Goal: Task Accomplishment & Management: Manage account settings

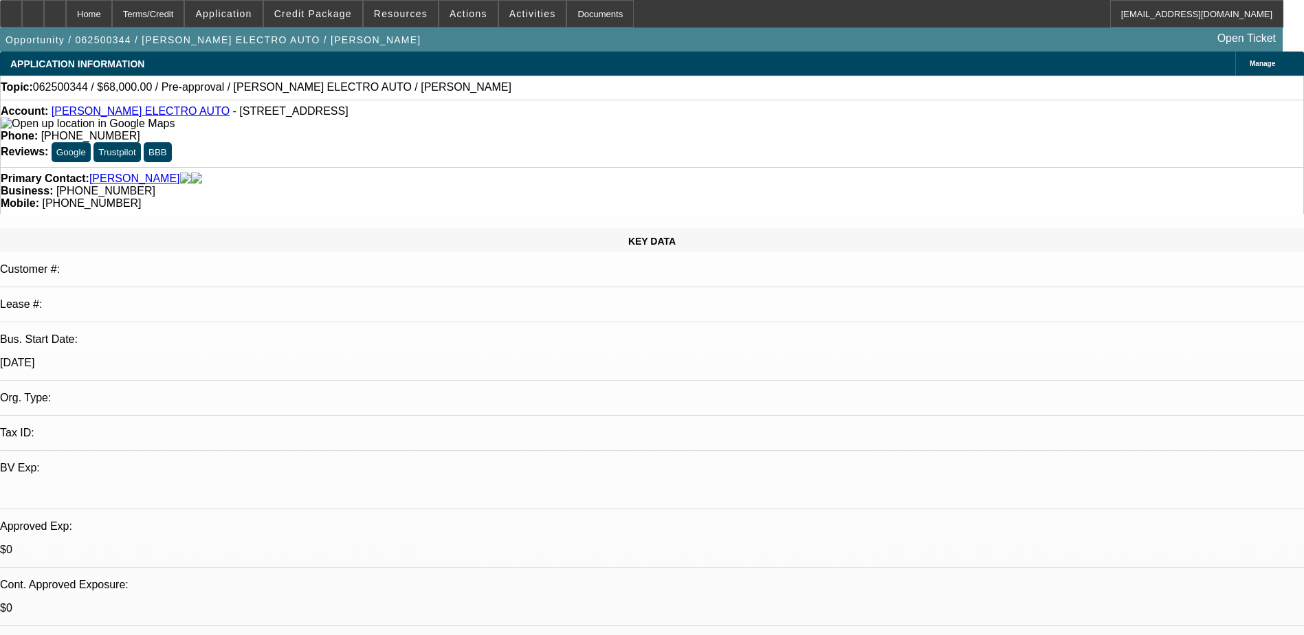
select select "0"
select select "2"
select select "0"
select select "2"
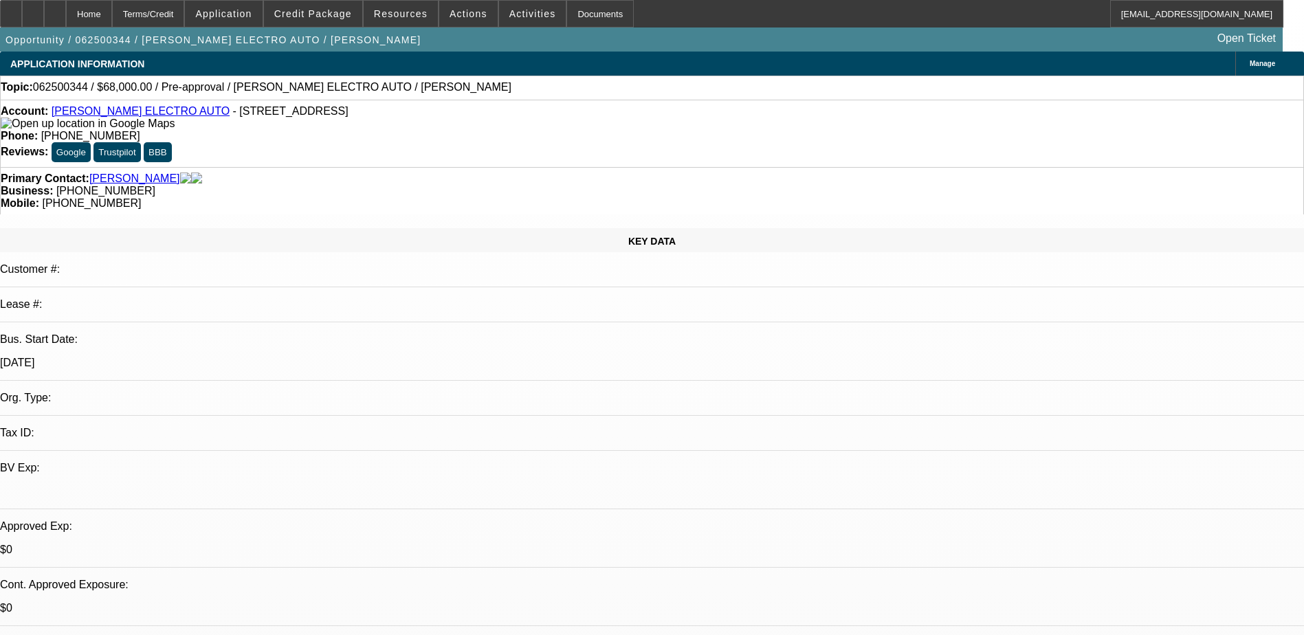
select select "0"
select select "2"
select select "0"
select select "1"
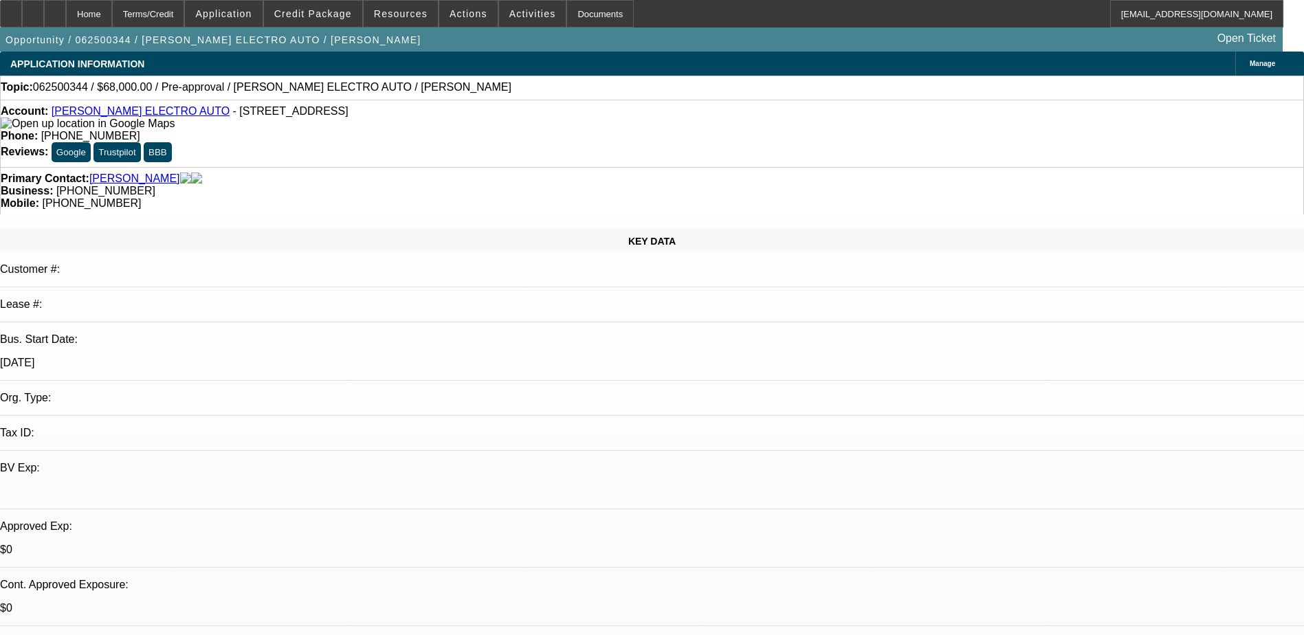
select select "2"
select select "6"
select select "1"
select select "2"
select select "6"
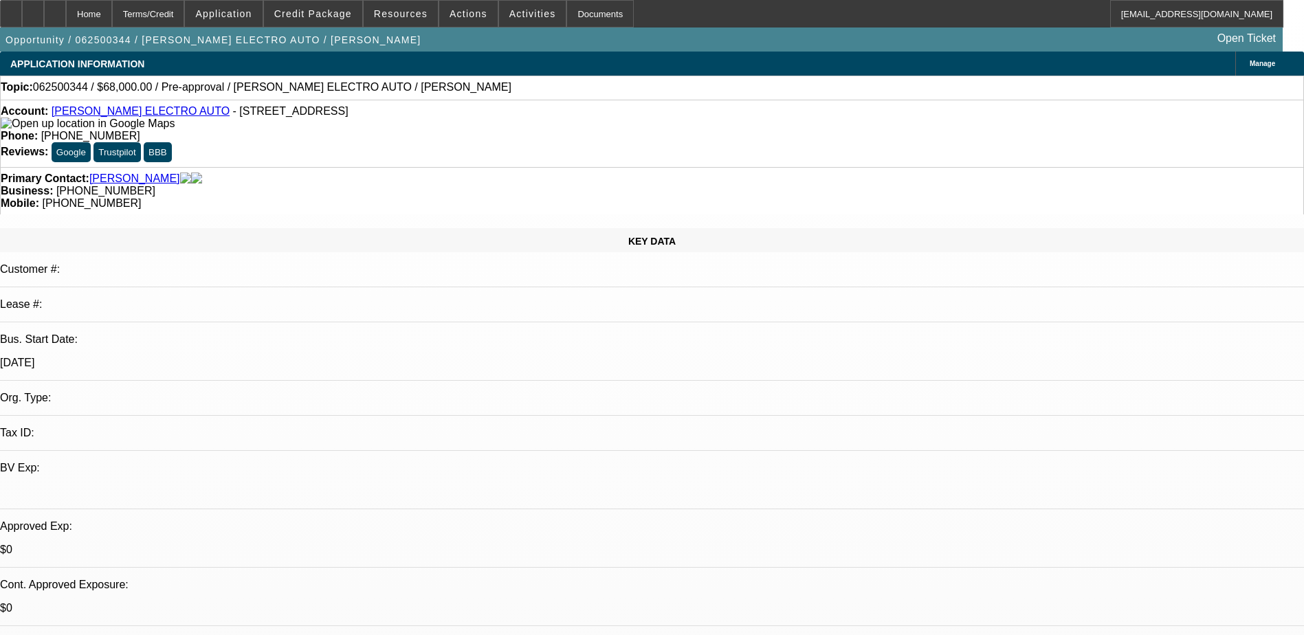
select select "1"
select select "2"
select select "6"
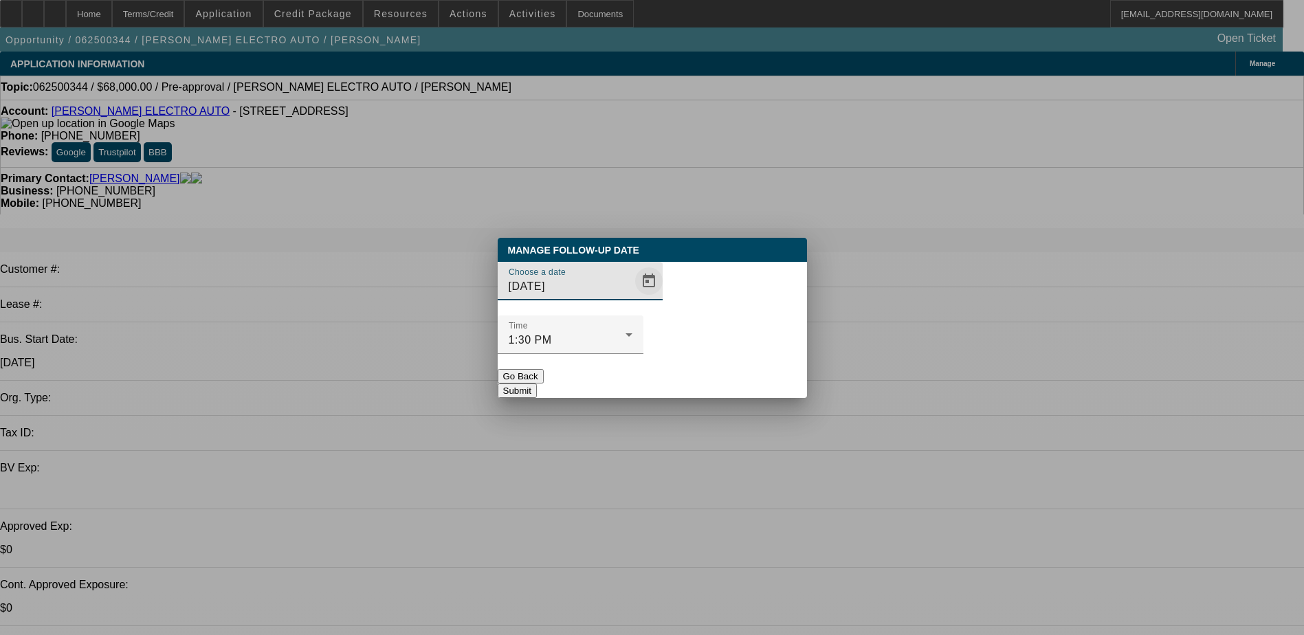
click at [633, 298] on span "Open calendar" at bounding box center [649, 281] width 33 height 33
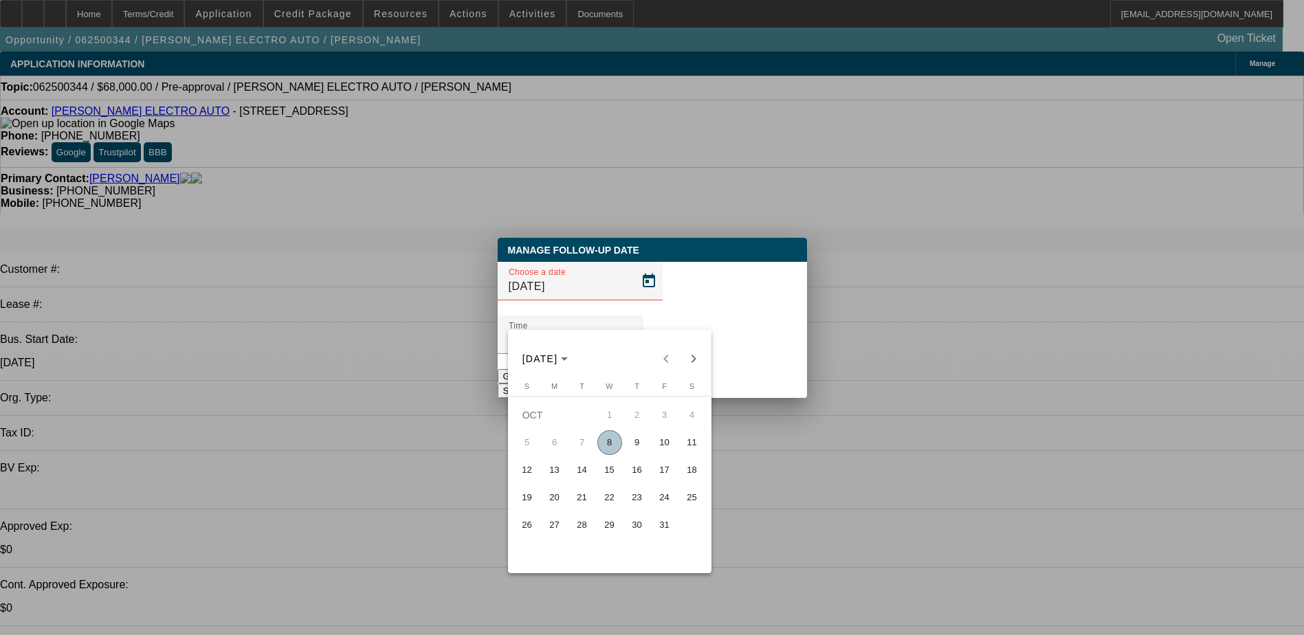
click at [610, 448] on span "8" at bounding box center [609, 442] width 25 height 25
type input "[DATE]"
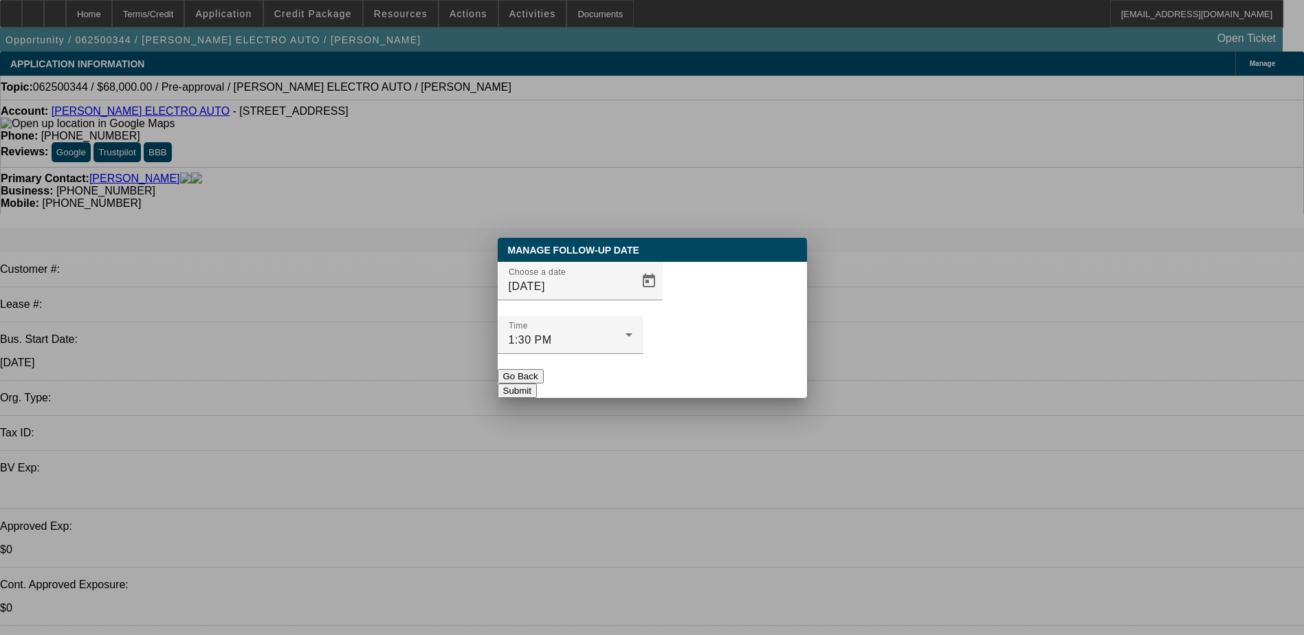
click at [537, 384] on button "Submit" at bounding box center [517, 391] width 39 height 14
